Goal: Information Seeking & Learning: Learn about a topic

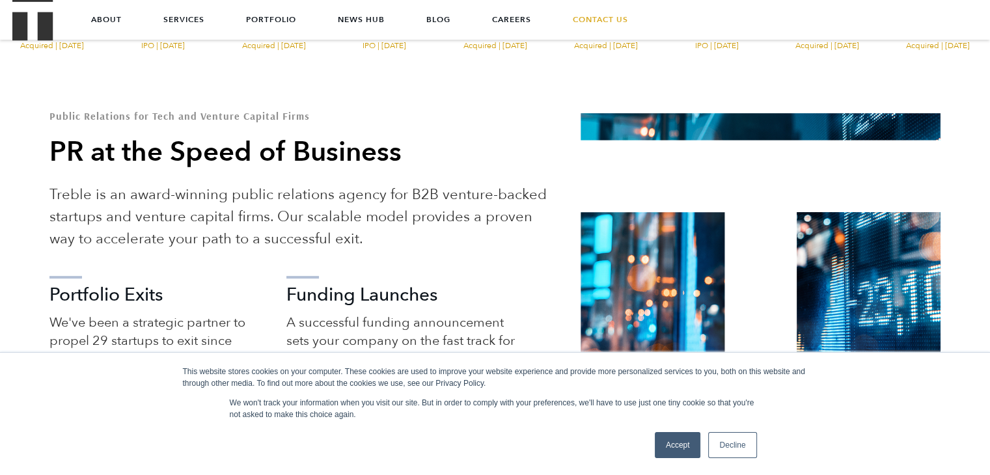
scroll to position [130, 0]
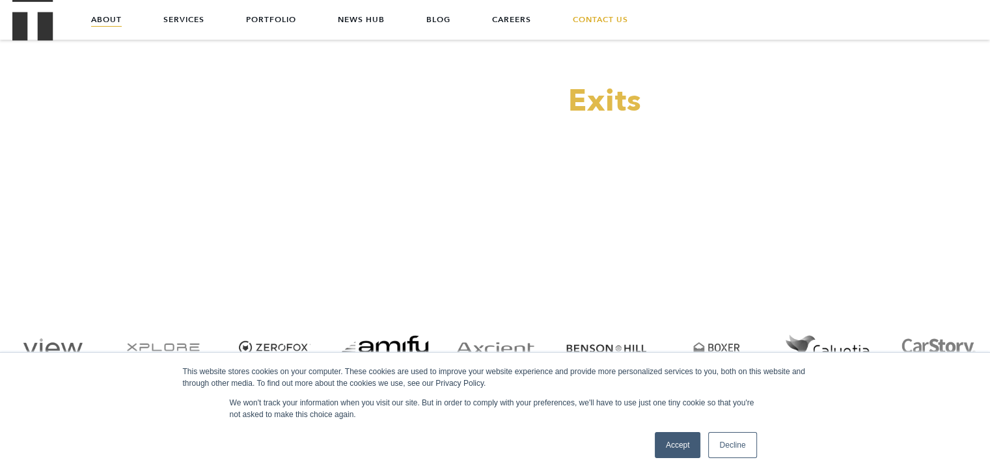
click at [100, 17] on link "About" at bounding box center [106, 19] width 31 height 39
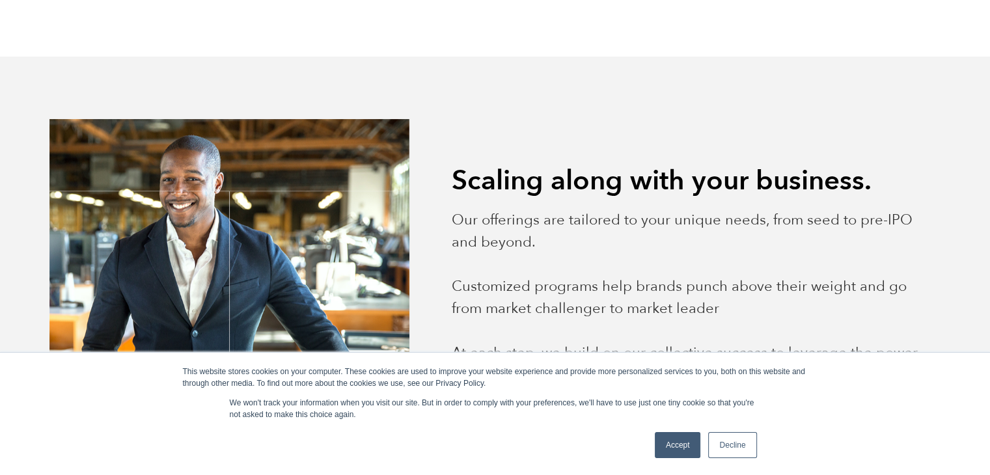
scroll to position [1172, 0]
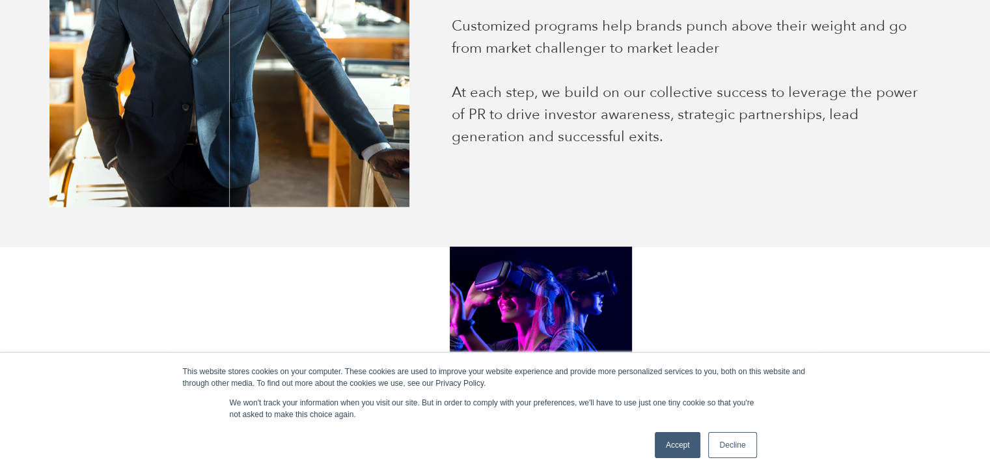
click at [726, 446] on link "Decline" at bounding box center [732, 445] width 48 height 26
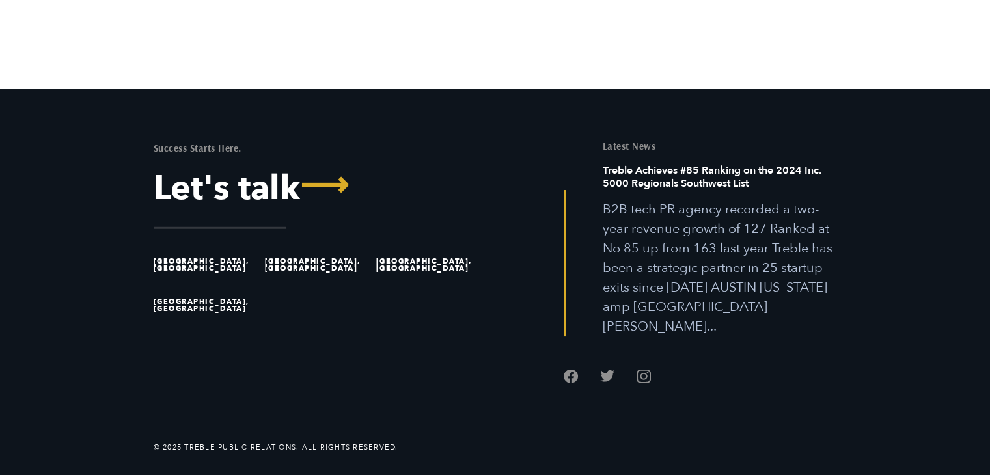
scroll to position [3604, 0]
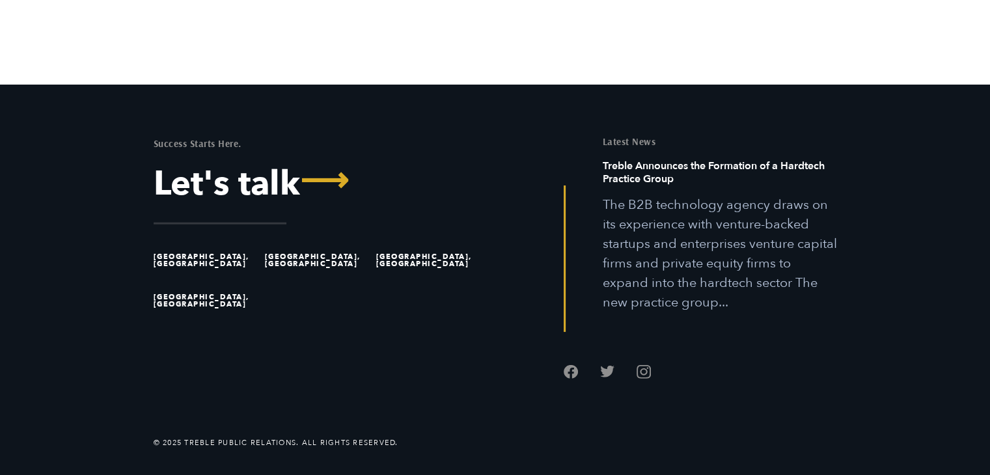
click at [644, 378] on ul at bounding box center [700, 357] width 273 height 51
click at [644, 371] on link "Follow us on Instagram" at bounding box center [644, 371] width 14 height 14
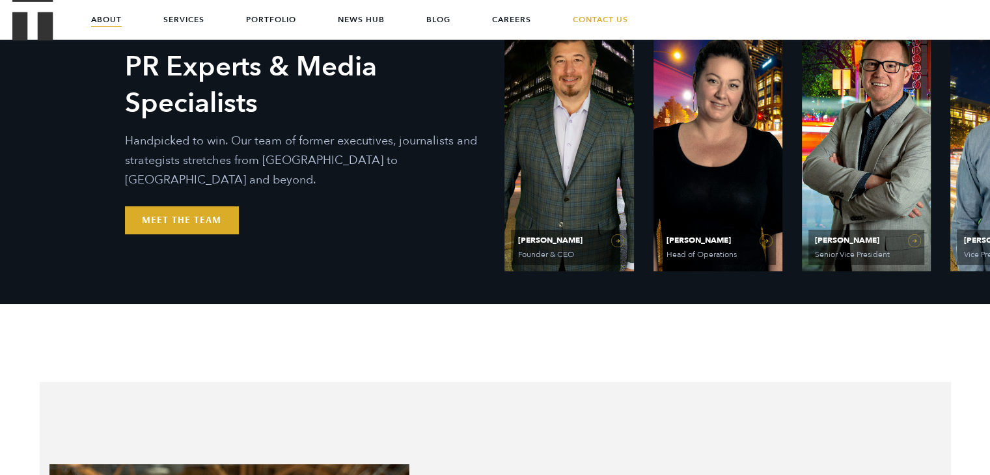
scroll to position [456, 0]
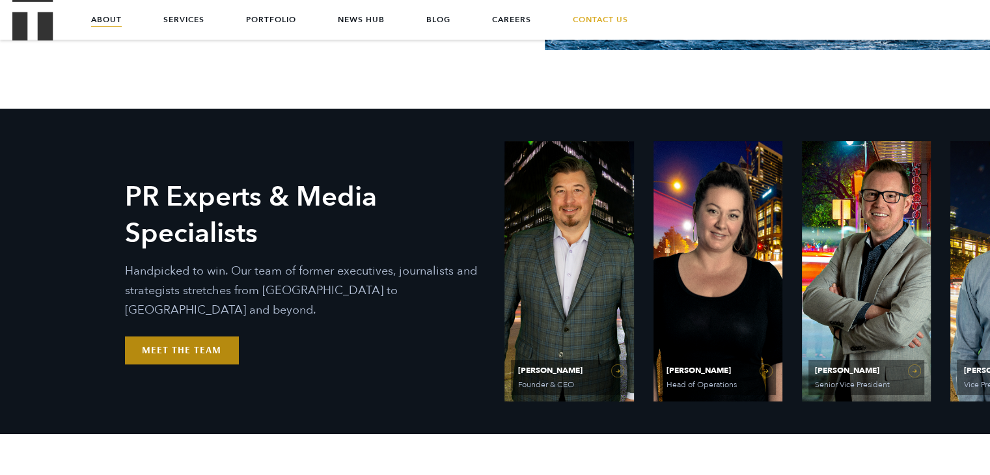
click at [211, 336] on link "Meet the Team" at bounding box center [181, 349] width 113 height 27
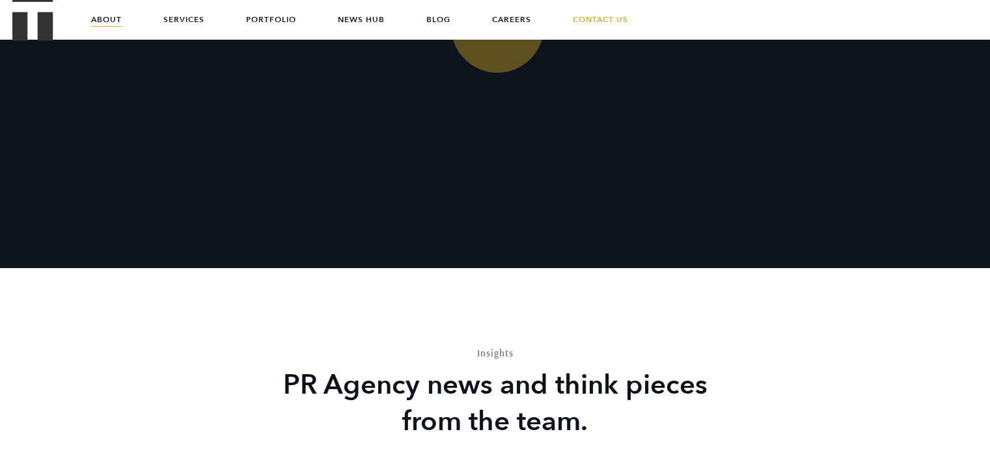
scroll to position [3059, 0]
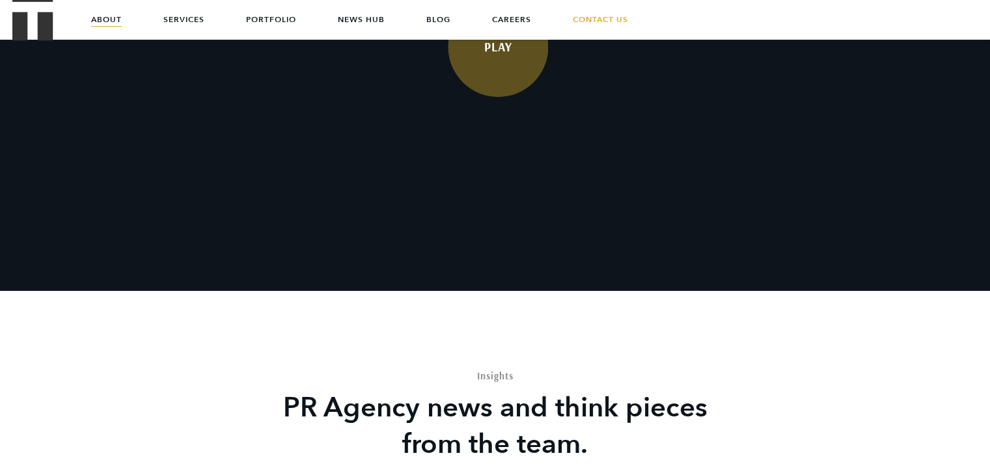
click at [499, 89] on link "Play" at bounding box center [498, 47] width 100 height 100
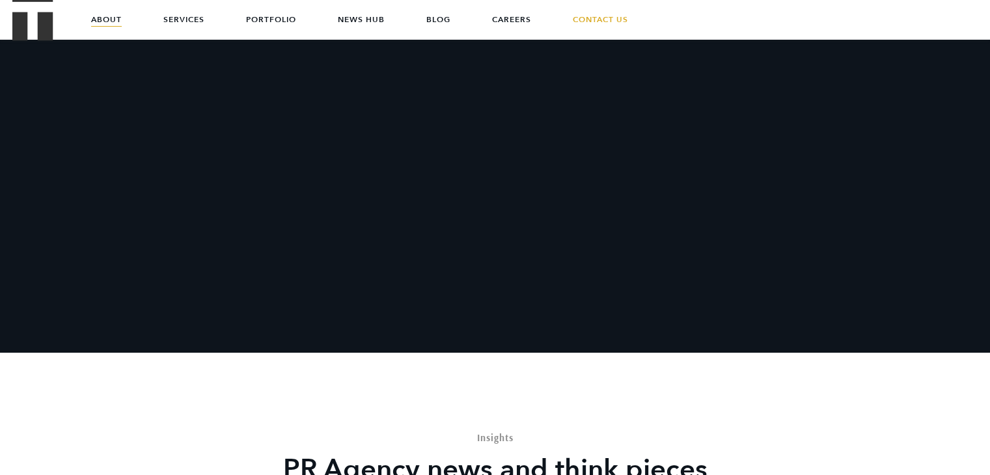
scroll to position [2864, 0]
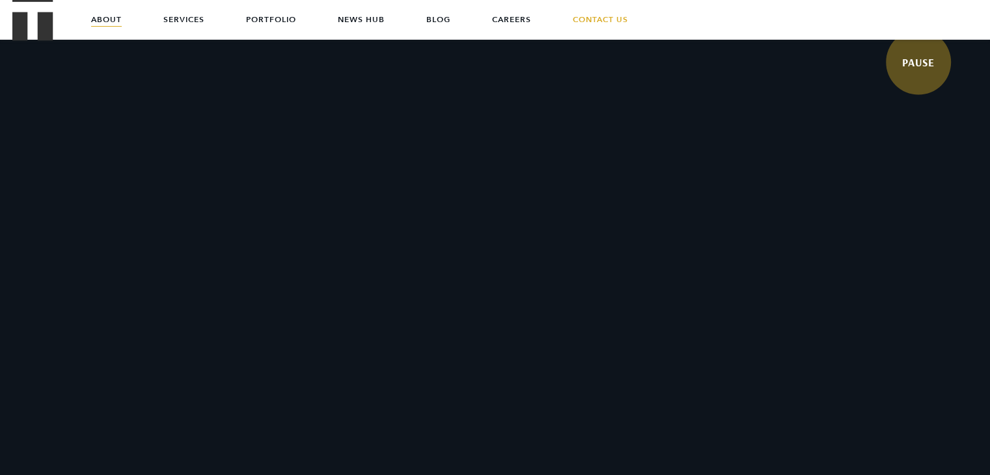
click at [486, 165] on video at bounding box center [495, 238] width 990 height 495
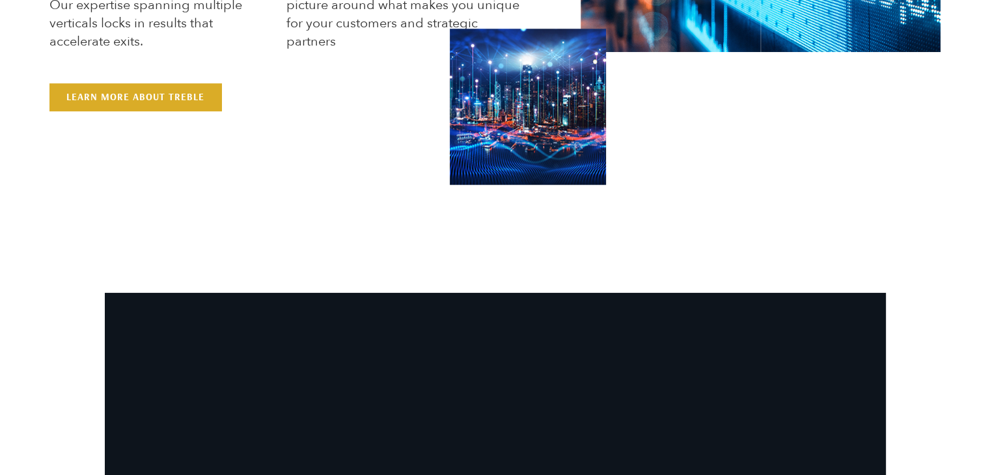
scroll to position [1237, 0]
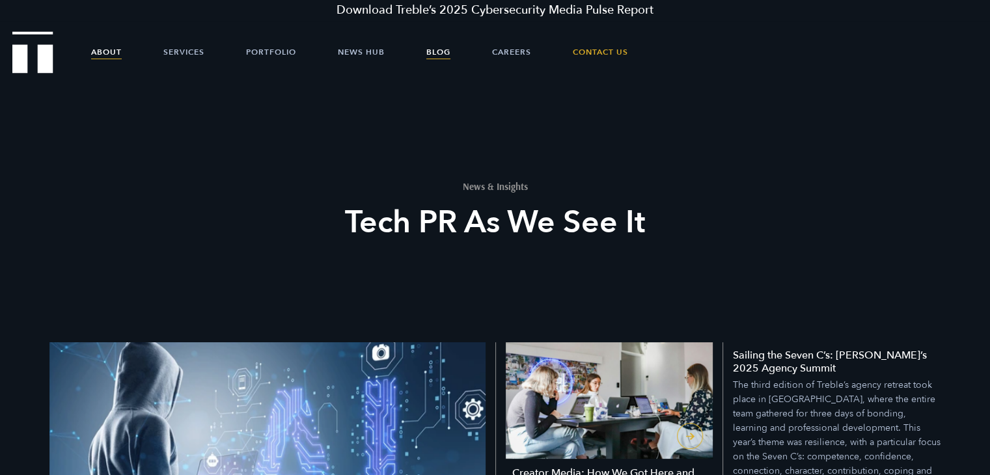
click at [109, 55] on link "About" at bounding box center [106, 52] width 31 height 39
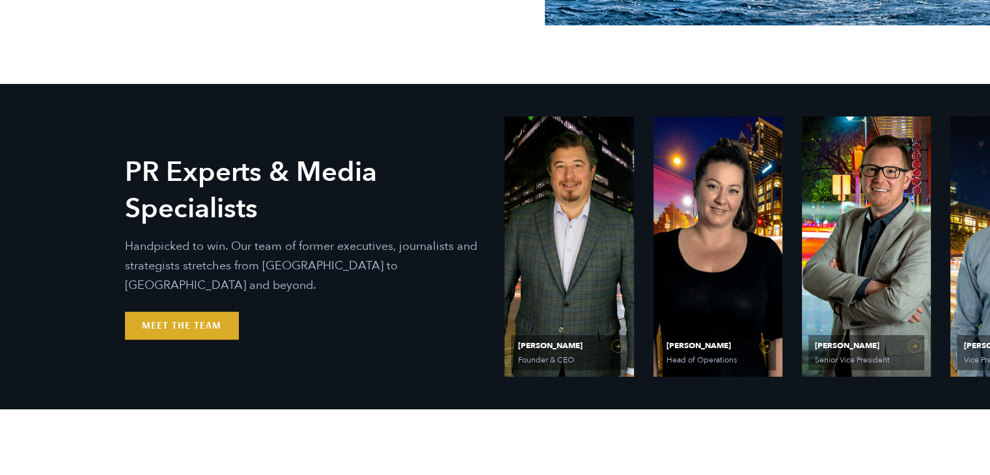
scroll to position [586, 0]
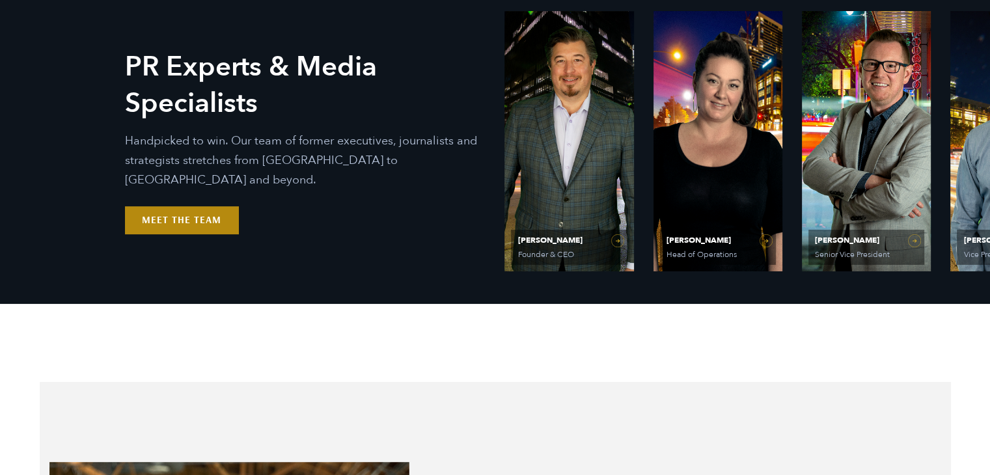
click at [181, 211] on link "Meet the Team" at bounding box center [181, 219] width 113 height 27
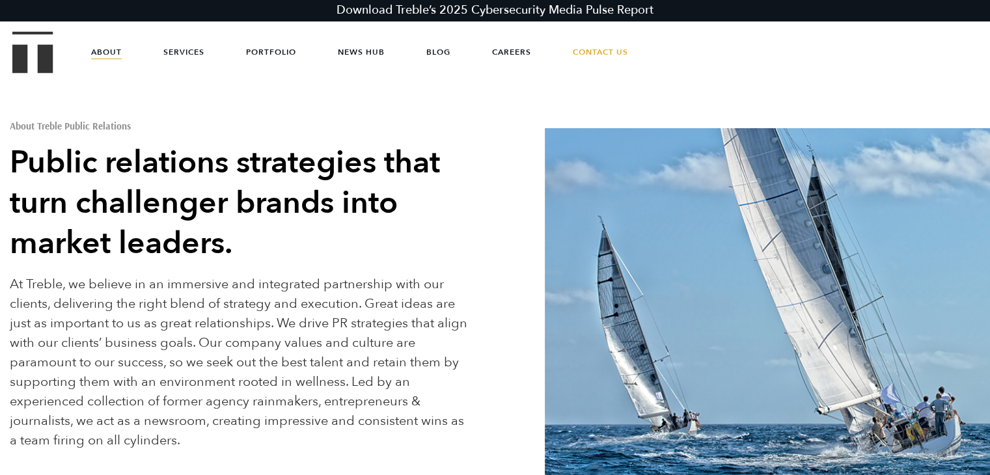
scroll to position [2010, 0]
